Goal: Obtain resource: Download file/media

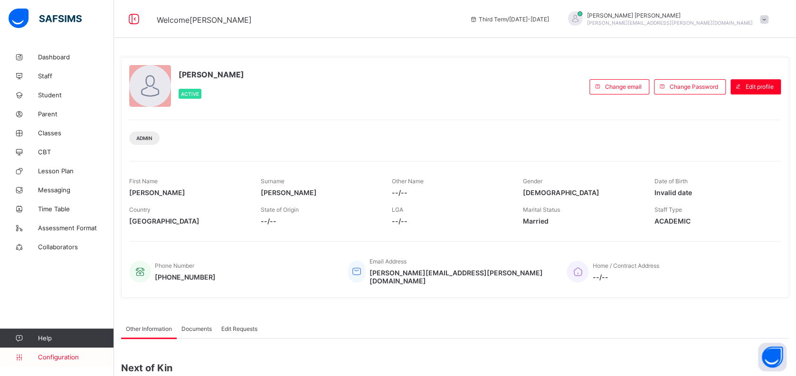
click at [53, 356] on span "Configuration" at bounding box center [75, 357] width 75 height 8
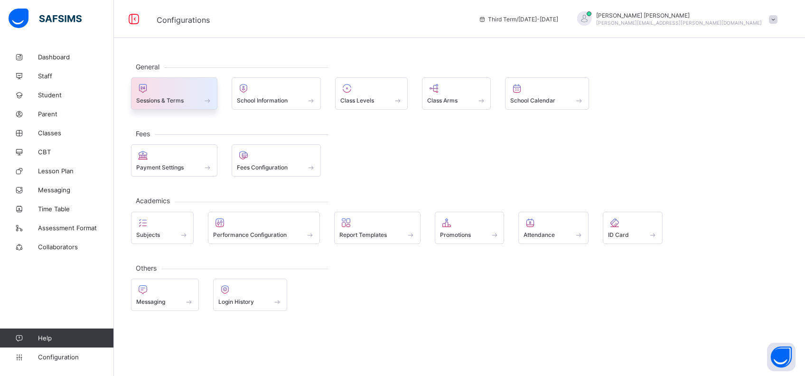
click at [183, 94] on span at bounding box center [174, 95] width 76 height 2
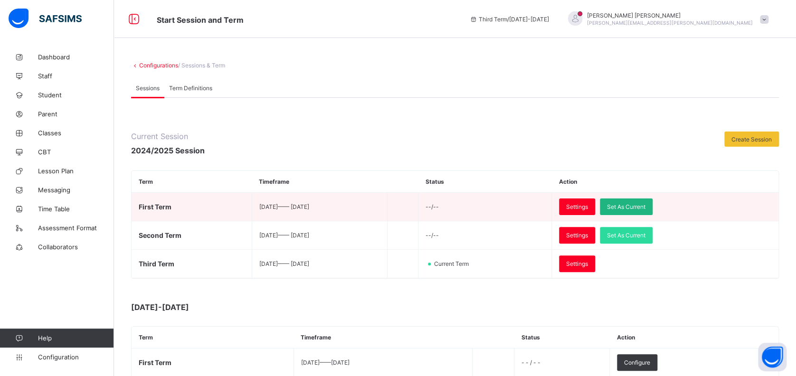
click at [644, 204] on span "Set As Current" at bounding box center [626, 206] width 38 height 7
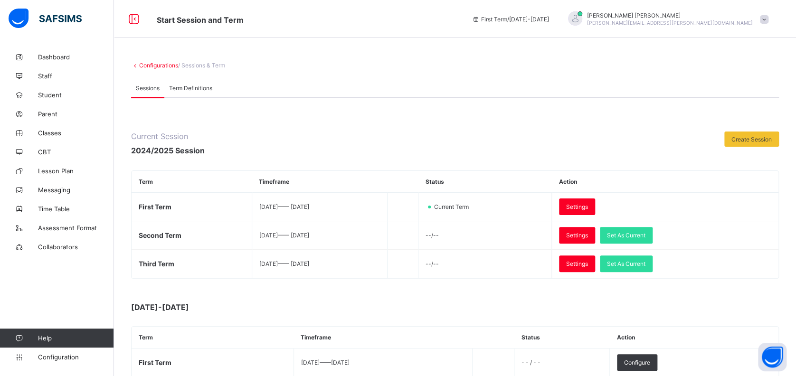
click at [587, 19] on div at bounding box center [575, 19] width 24 height 16
click at [726, 93] on span "Logout" at bounding box center [737, 93] width 63 height 11
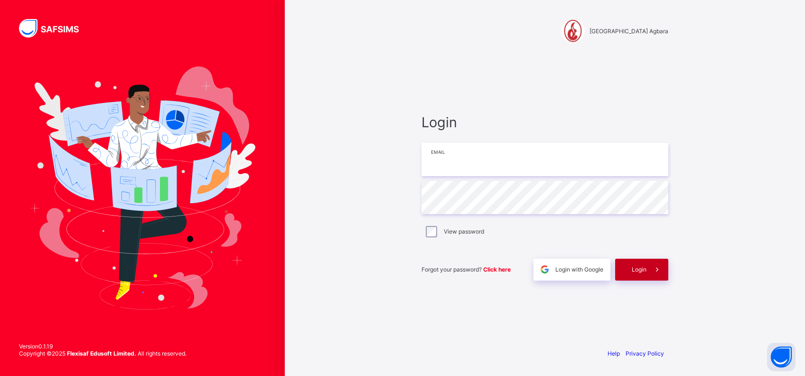
type input "**********"
click at [635, 271] on span "Login" at bounding box center [639, 269] width 15 height 7
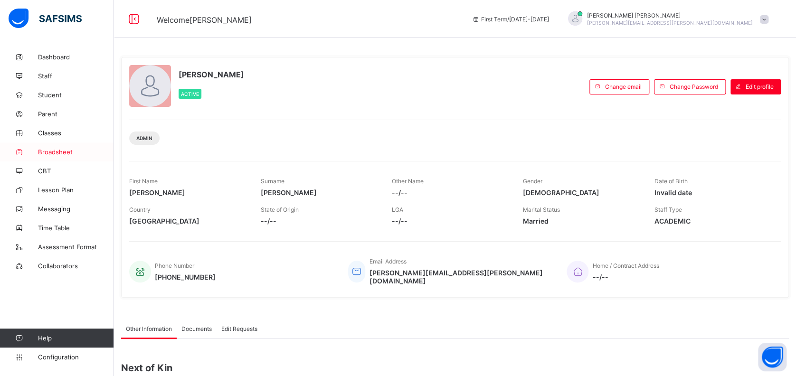
click at [56, 151] on span "Broadsheet" at bounding box center [76, 152] width 76 height 8
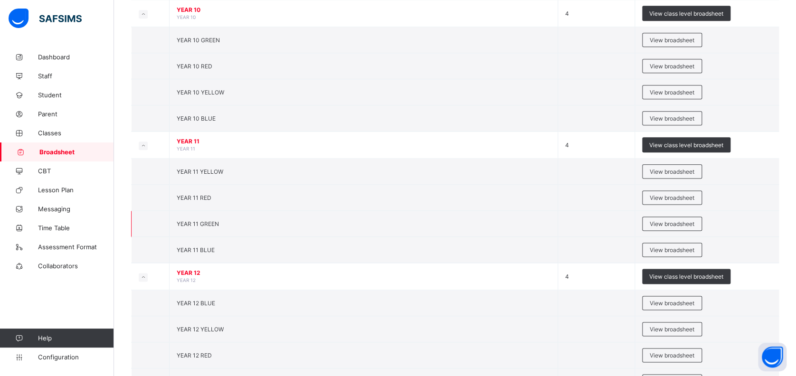
scroll to position [546, 0]
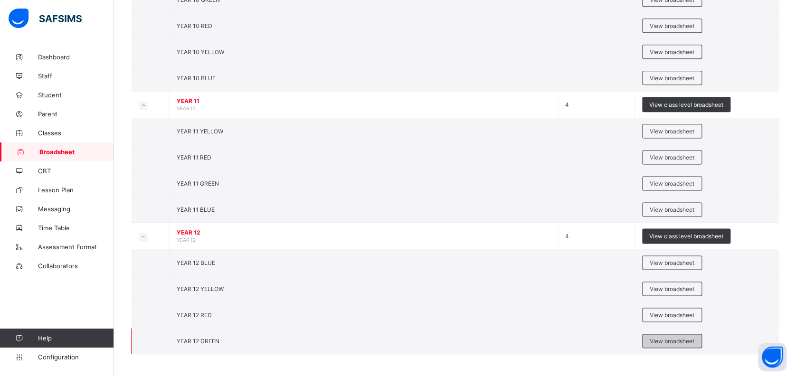
click at [671, 338] on span "View broadsheet" at bounding box center [671, 341] width 45 height 7
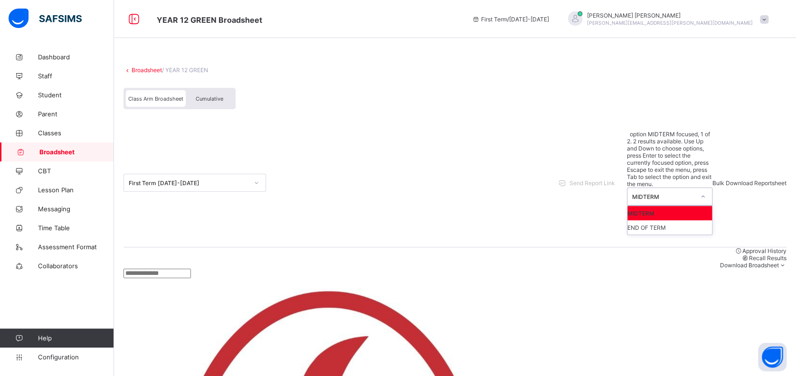
click at [652, 193] on div "MIDTERM" at bounding box center [663, 196] width 63 height 7
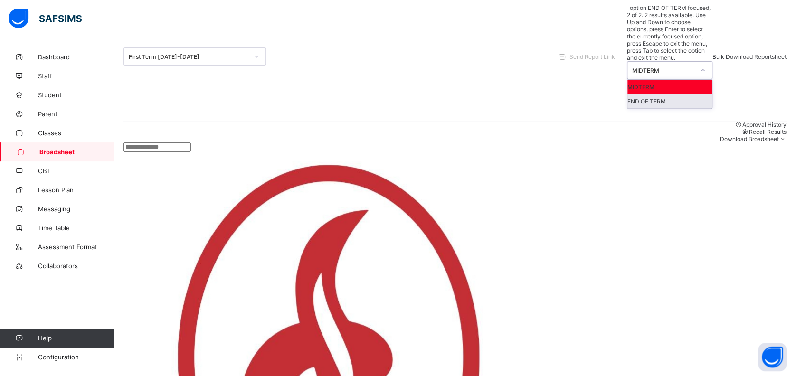
scroll to position [316, 0]
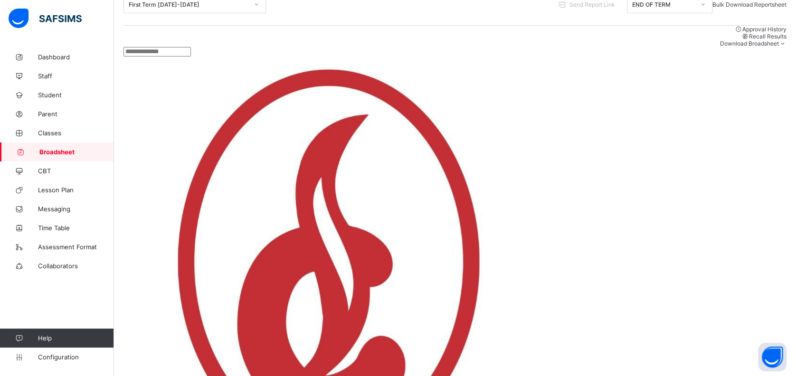
click at [60, 151] on span "Broadsheet" at bounding box center [76, 152] width 75 height 8
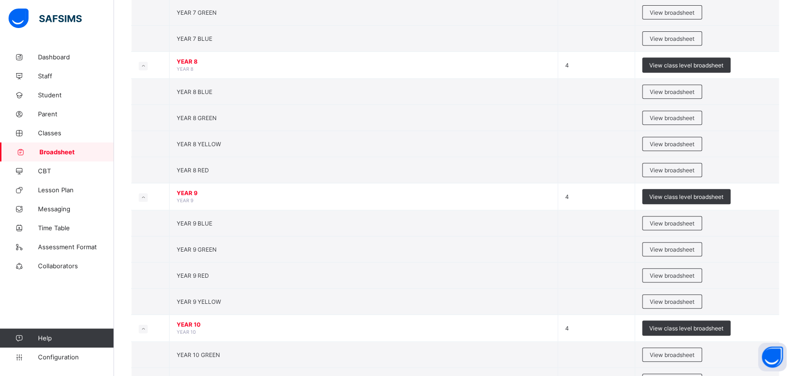
scroll to position [380, 0]
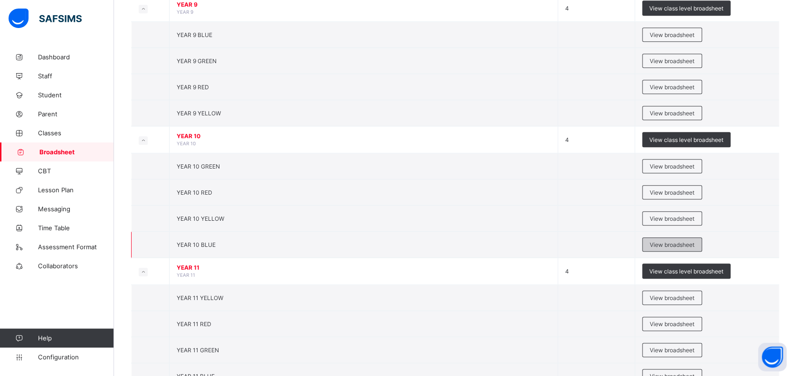
click at [664, 241] on span "View broadsheet" at bounding box center [671, 244] width 45 height 7
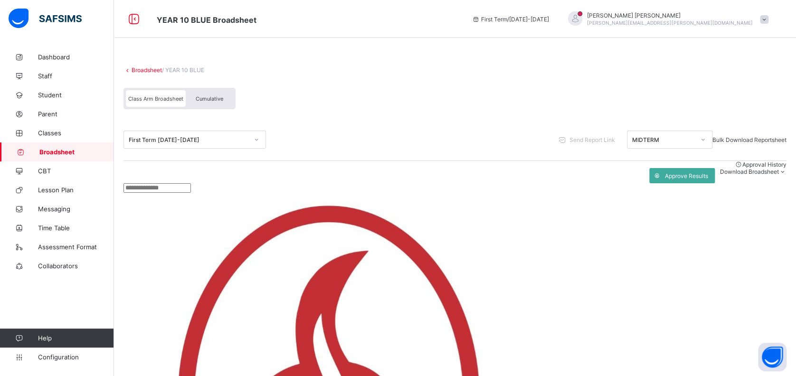
click at [191, 193] on input "text" at bounding box center [156, 187] width 67 height 9
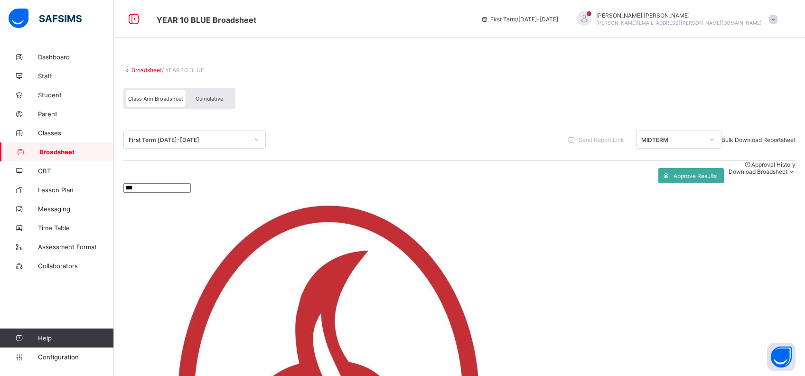
type input "***"
click at [403, 183] on div "Approval History Approve Results Download Broadsheet PDF Excel sheet" at bounding box center [459, 172] width 672 height 22
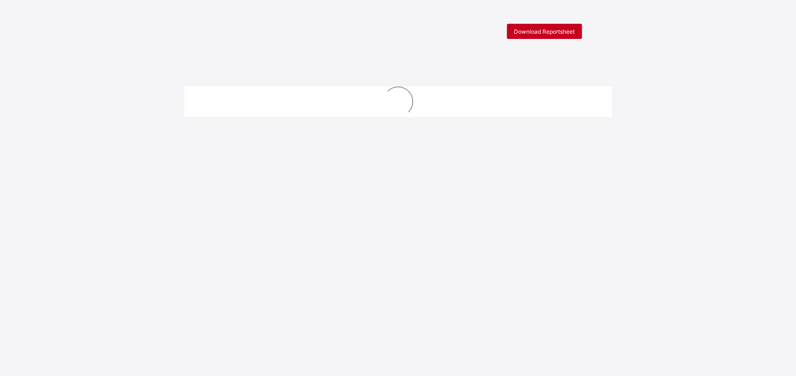
click at [551, 29] on span "Download Reportsheet" at bounding box center [544, 31] width 61 height 7
click at [549, 32] on span "Download Reportsheet" at bounding box center [544, 31] width 61 height 7
click at [536, 31] on span "Download Reportsheet" at bounding box center [544, 31] width 61 height 7
